Goal: Task Accomplishment & Management: Use online tool/utility

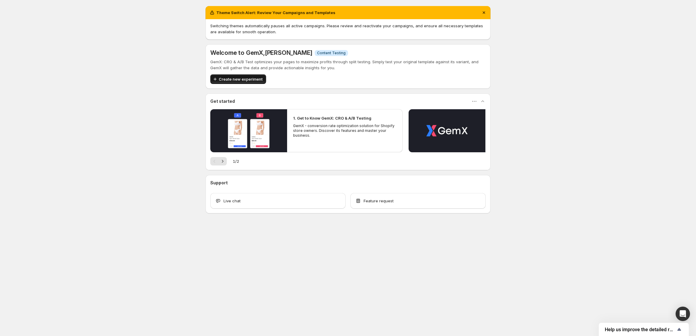
click at [224, 76] on button "Create new experiment" at bounding box center [238, 79] width 56 height 10
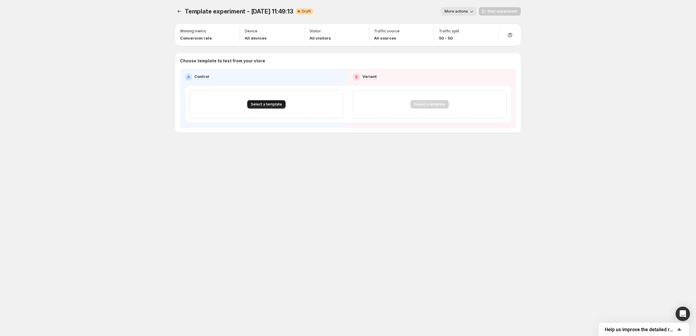
click at [261, 106] on span "Select a template" at bounding box center [266, 104] width 31 height 5
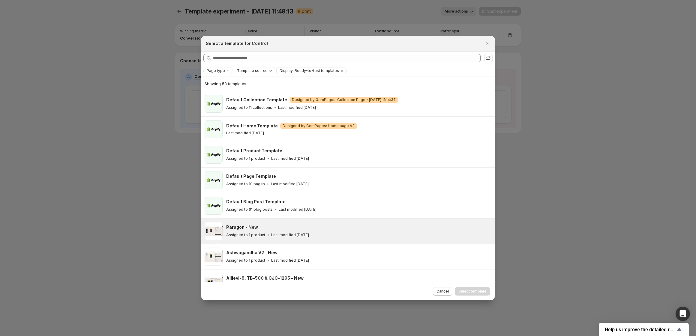
click at [271, 232] on div "Assigned to 1 product Last modified [DATE]" at bounding box center [358, 235] width 264 height 6
click at [474, 292] on span "Select template" at bounding box center [473, 291] width 28 height 5
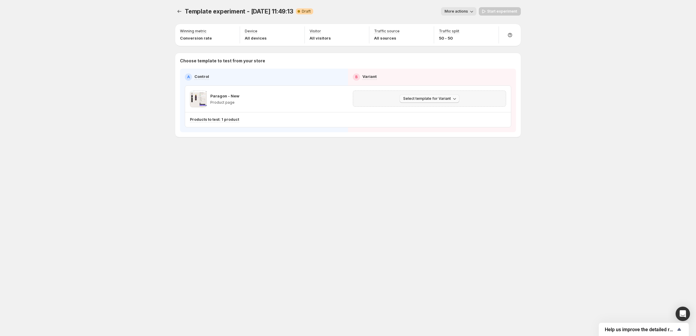
click at [412, 102] on button "Select template for Variant" at bounding box center [430, 99] width 60 height 8
click at [411, 112] on span "Select an existing template" at bounding box center [425, 111] width 51 height 5
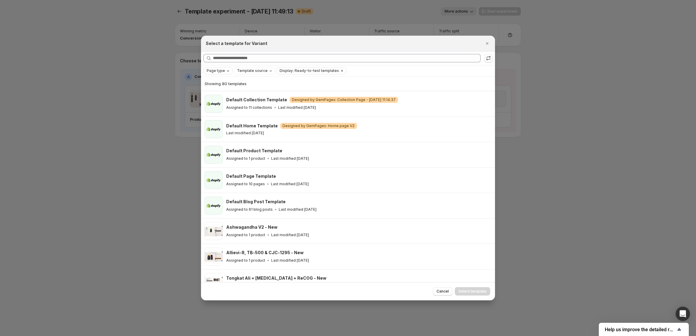
click at [226, 71] on icon "Page type" at bounding box center [228, 70] width 5 height 5
click at [224, 95] on span "Product page" at bounding box center [228, 96] width 26 height 5
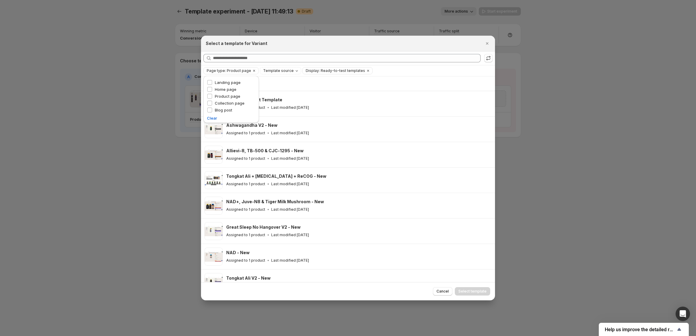
click at [377, 42] on div "Select a template for Variant" at bounding box center [343, 44] width 274 height 6
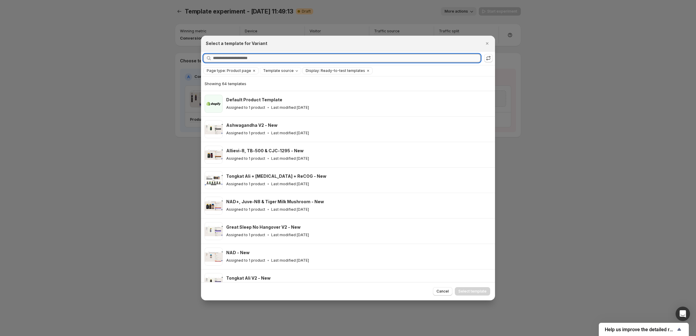
click at [279, 62] on input "Searching all templates" at bounding box center [347, 58] width 268 height 8
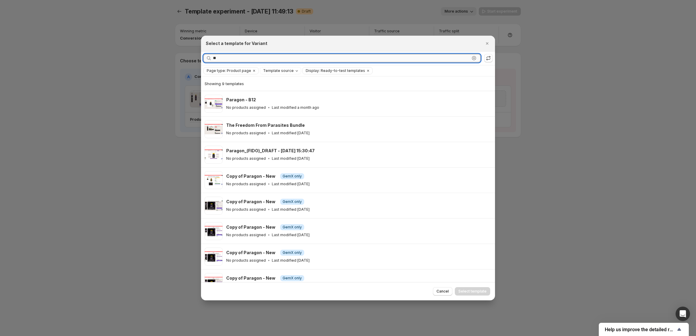
type input "*"
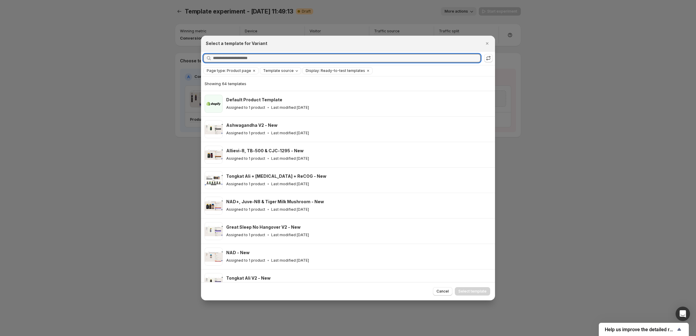
click at [289, 69] on span "Template source" at bounding box center [278, 70] width 31 height 5
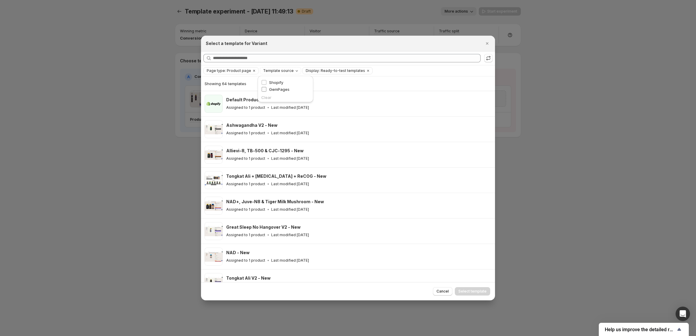
click at [276, 89] on span "GemPages" at bounding box center [279, 89] width 20 height 5
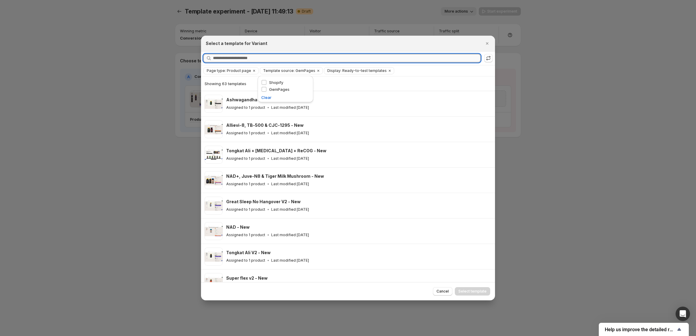
click at [284, 59] on input "Searching all templates" at bounding box center [347, 58] width 268 height 8
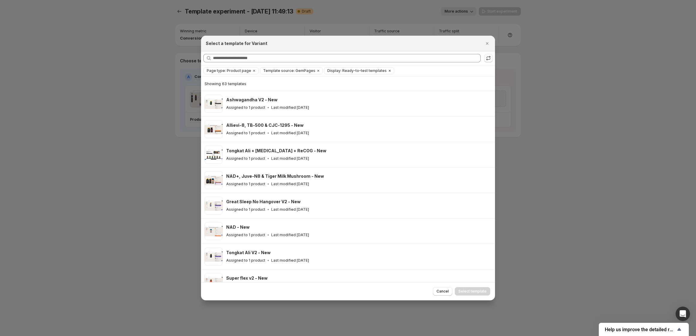
click at [387, 72] on icon "Clear" at bounding box center [389, 70] width 5 height 5
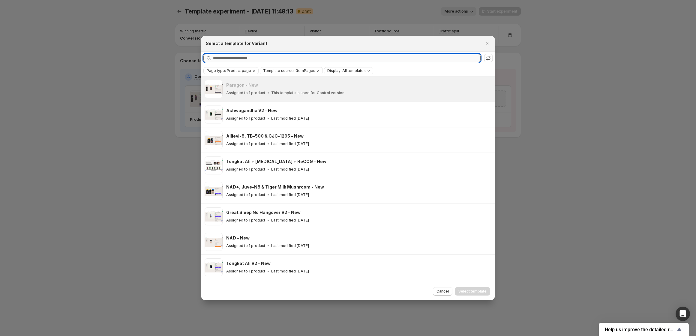
click at [291, 57] on input "Searching all templates" at bounding box center [347, 58] width 268 height 8
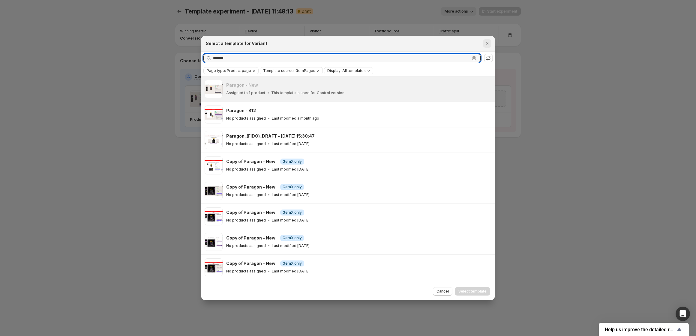
type input "*******"
click at [488, 40] on button "Close" at bounding box center [487, 43] width 8 height 8
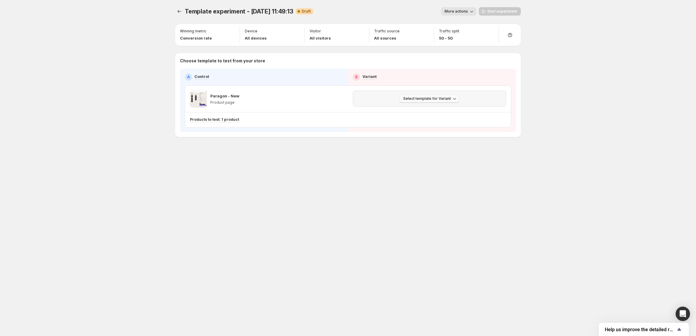
click at [434, 100] on span "Select template for Variant" at bounding box center [427, 98] width 48 height 5
drag, startPoint x: 435, startPoint y: 101, endPoint x: 418, endPoint y: 97, distance: 16.8
click at [435, 101] on button "Select template for Variant" at bounding box center [430, 99] width 60 height 8
click at [460, 11] on span "More actions" at bounding box center [456, 11] width 23 height 5
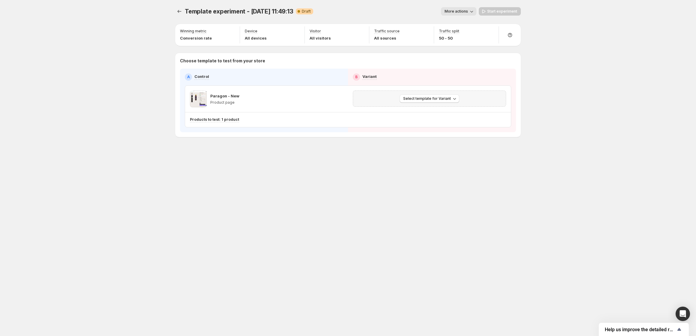
click at [429, 93] on div "Select template for Variant" at bounding box center [429, 99] width 153 height 16
click at [429, 98] on span "Select template for Variant" at bounding box center [427, 98] width 48 height 5
